Goal: Information Seeking & Learning: Learn about a topic

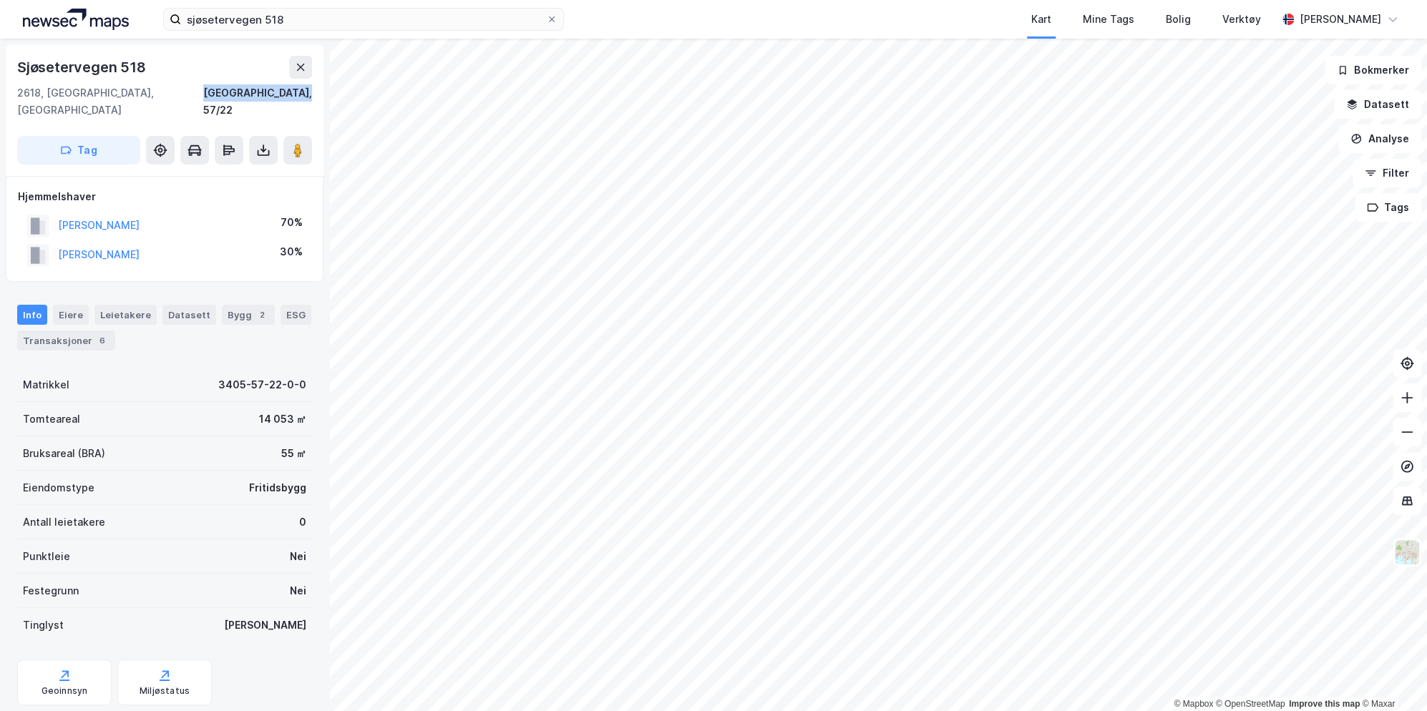
drag, startPoint x: 200, startPoint y: 86, endPoint x: 317, endPoint y: 97, distance: 117.9
click at [317, 97] on div "Sjøsetervegen 518 2618, Lillehammer, Innlandet Lillehammer, 57/22 Tag" at bounding box center [165, 110] width 318 height 132
copy div "Lillehammer, 57/22"
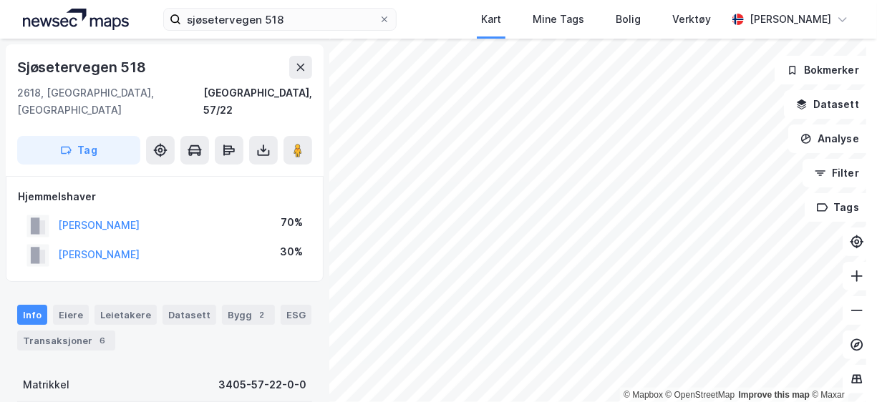
click at [187, 79] on div "Sjøsetervegen 518 2618, Lillehammer, Innlandet Lillehammer, 57/22" at bounding box center [164, 87] width 295 height 63
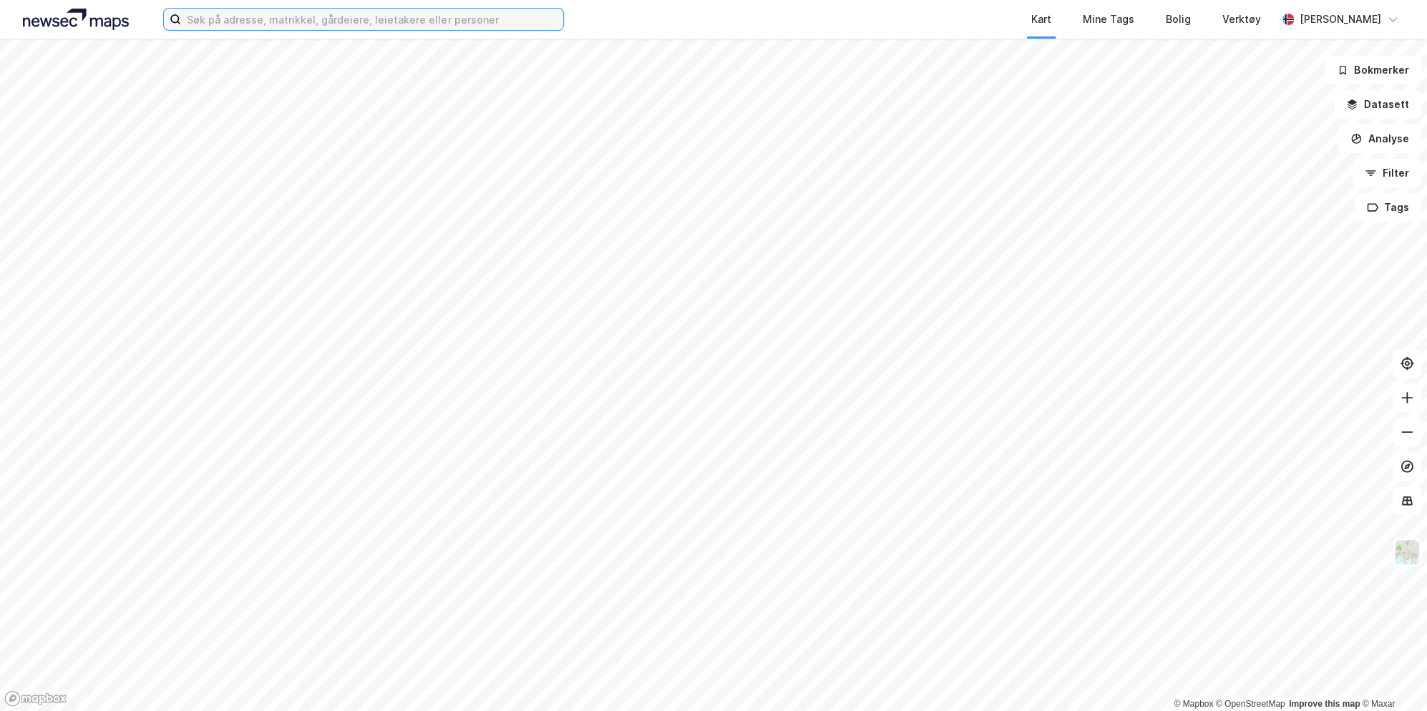
click at [238, 16] on input at bounding box center [372, 19] width 382 height 21
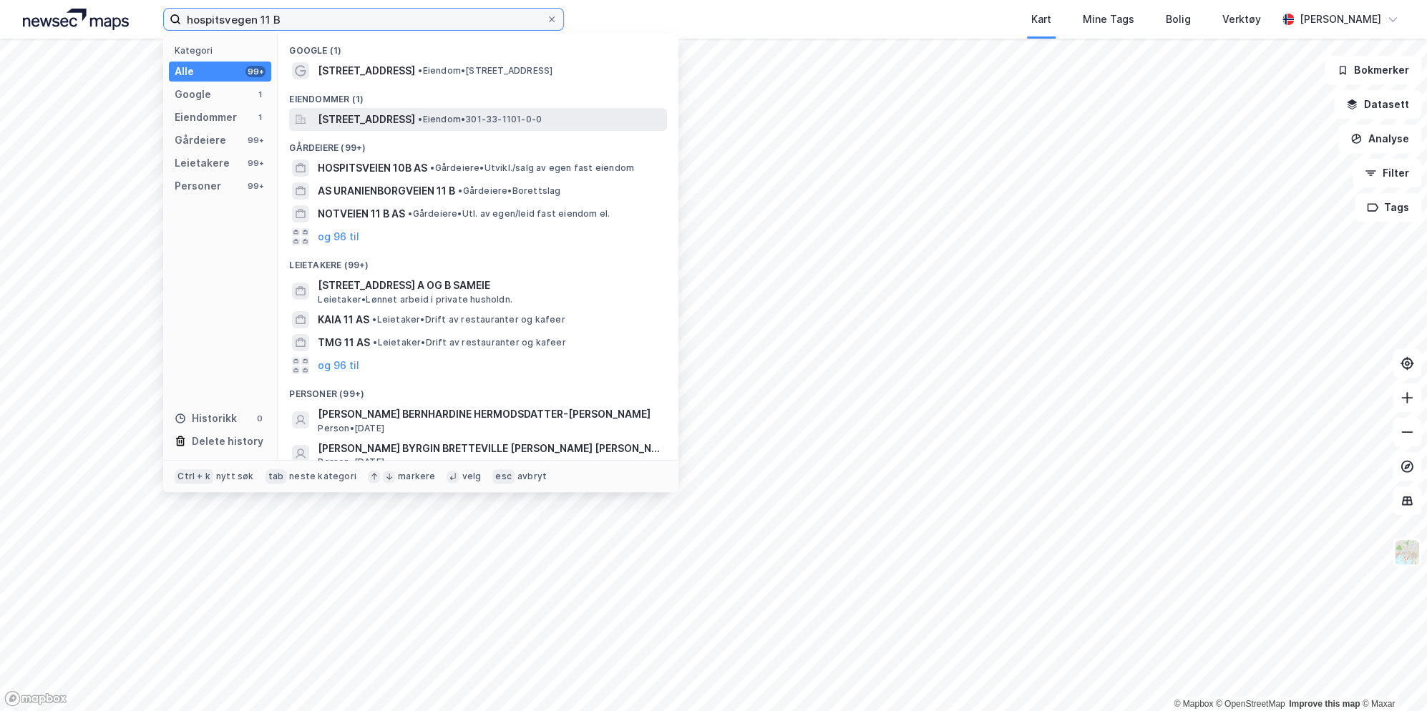
type input "hospitsvegen 11 B"
click at [415, 124] on span "[STREET_ADDRESS]" at bounding box center [366, 119] width 97 height 17
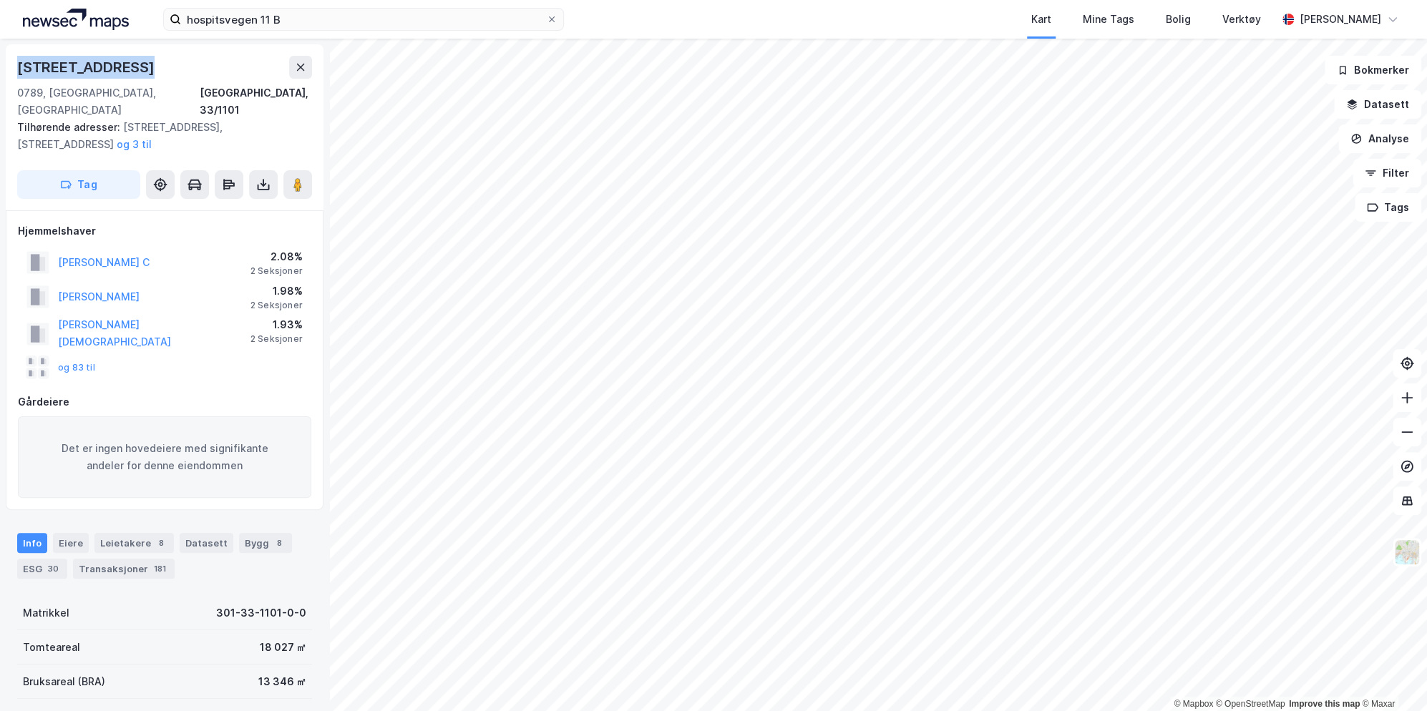
drag, startPoint x: 134, startPoint y: 77, endPoint x: 21, endPoint y: 69, distance: 113.3
click at [19, 69] on div "Hospitsveien 11b" at bounding box center [87, 67] width 140 height 23
click at [0, 0] on button "og 83 til" at bounding box center [0, 0] width 0 height 0
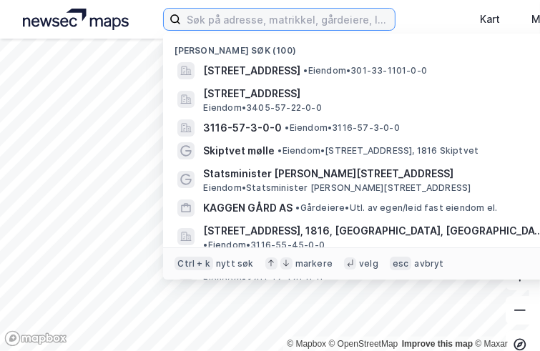
click at [215, 23] on input at bounding box center [288, 19] width 214 height 21
type input "myren eiendom"
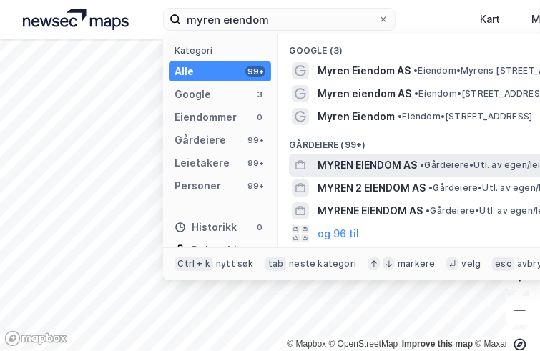
click at [399, 165] on span "MYREN EIENDOM AS" at bounding box center [367, 165] width 99 height 17
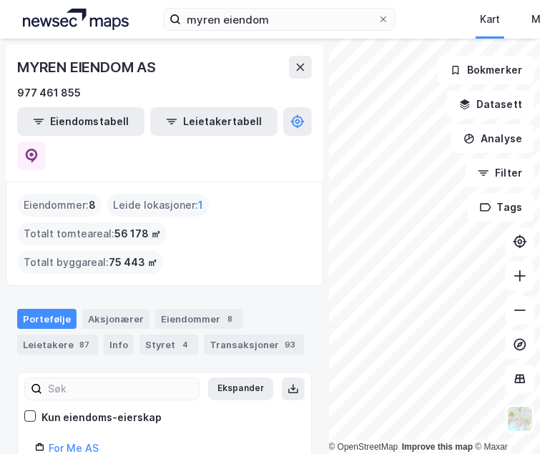
click at [540, 223] on html "myren eiendom Kart Mine Tags Bolig Verktøy [PERSON_NAME] © Mapbox © OpenStreetM…" at bounding box center [270, 227] width 540 height 454
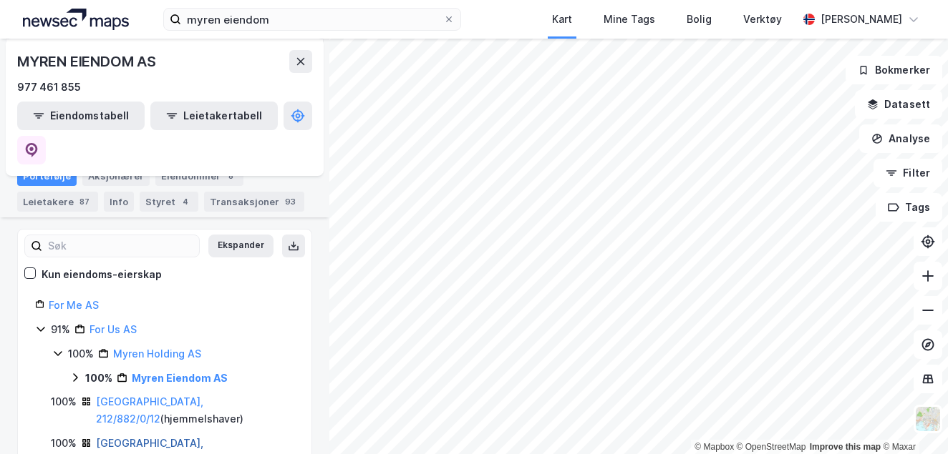
scroll to position [215, 0]
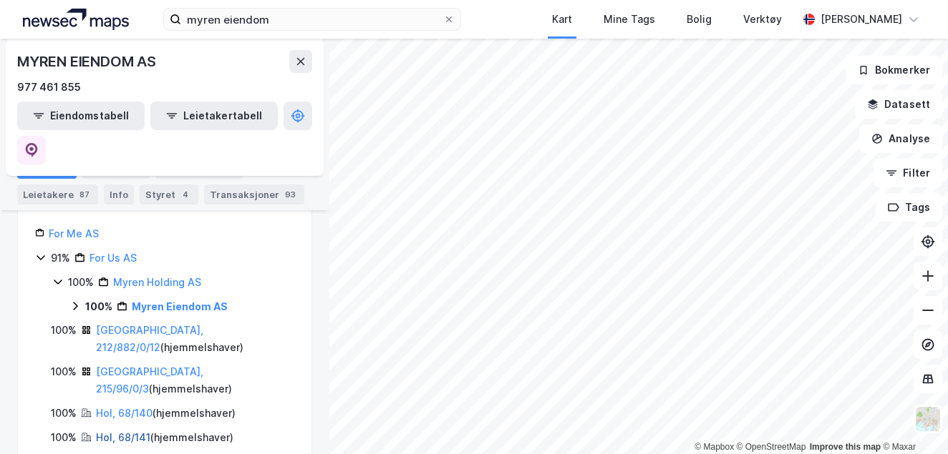
click at [141, 351] on link "Hol, 68/141" at bounding box center [123, 438] width 54 height 12
